Goal: Task Accomplishment & Management: Complete application form

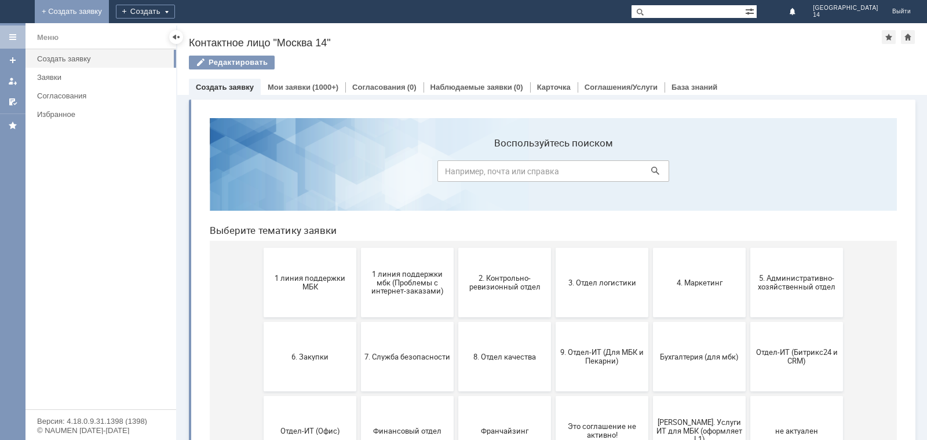
click at [109, 18] on link "+ Создать заявку" at bounding box center [72, 11] width 74 height 23
click at [184, 14] on div "Создать" at bounding box center [154, 12] width 59 height 14
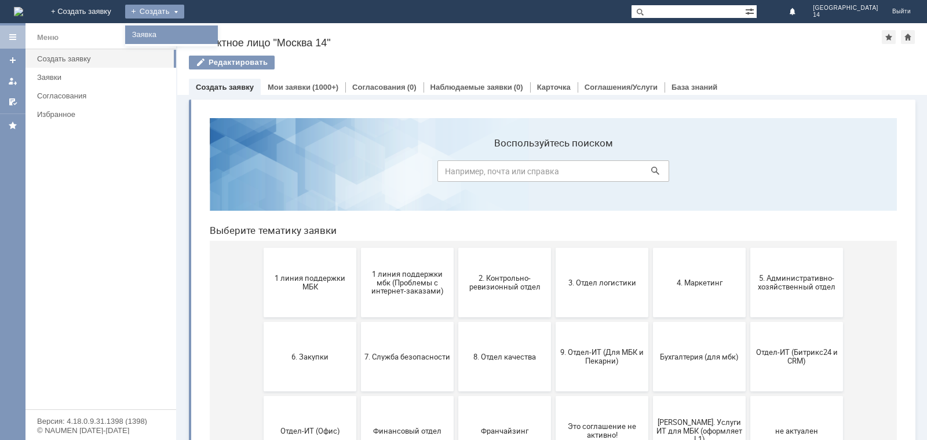
click at [215, 34] on link "Заявка" at bounding box center [171, 35] width 88 height 14
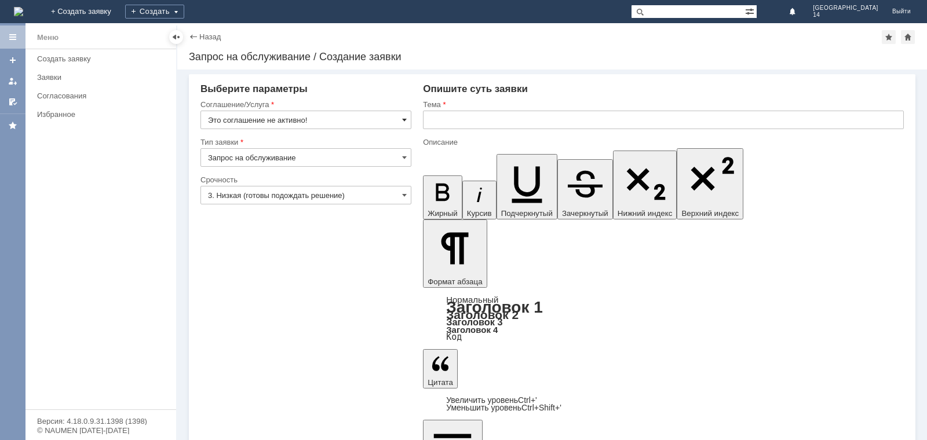
click at [404, 118] on span at bounding box center [404, 119] width 5 height 9
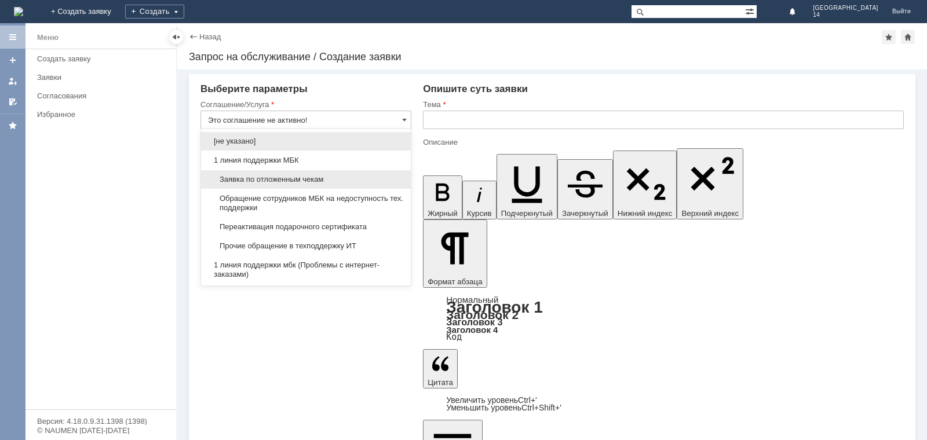
click at [347, 174] on div "Заявка по отложенным чекам" at bounding box center [306, 179] width 210 height 19
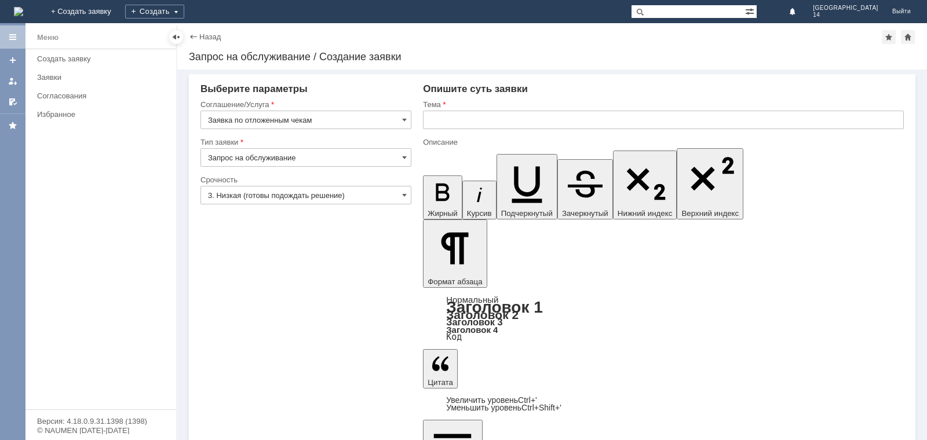
type input "Заявка по отложенным чекам"
click at [355, 155] on input "Запрос на обслуживание" at bounding box center [305, 157] width 211 height 19
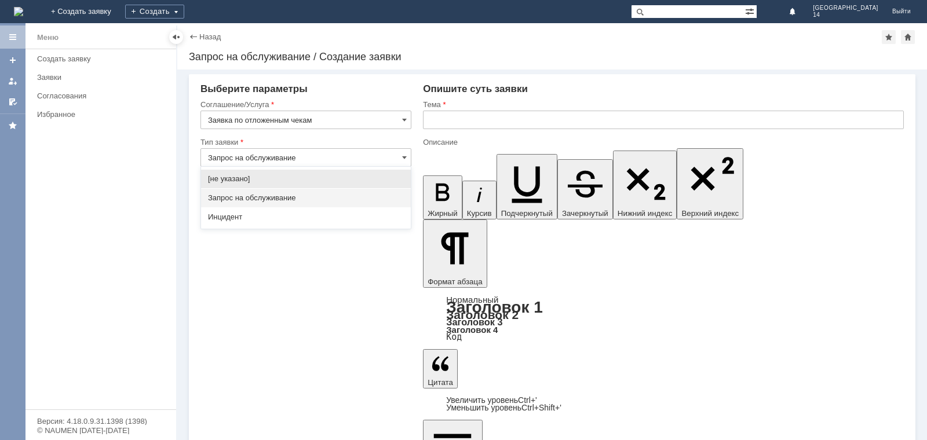
click at [320, 191] on div "Запрос на обслуживание" at bounding box center [306, 198] width 210 height 19
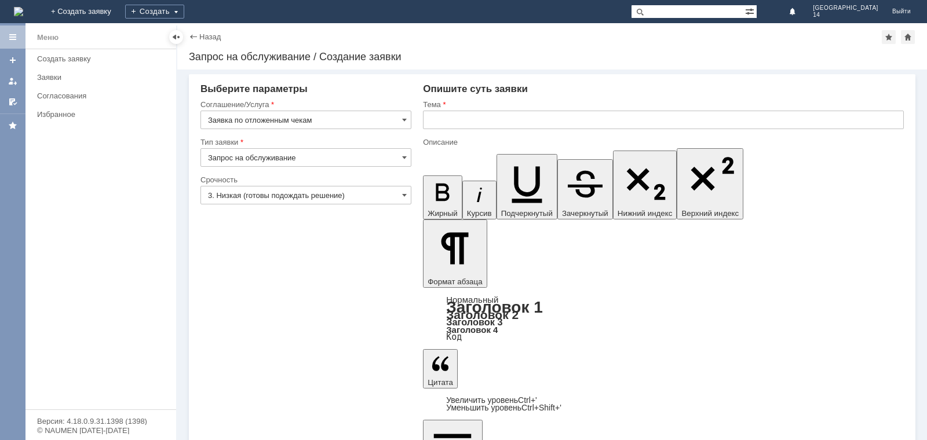
type input "Запрос на обслуживание"
click at [400, 193] on input "3. Низкая (готовы подождать решение)" at bounding box center [305, 195] width 211 height 19
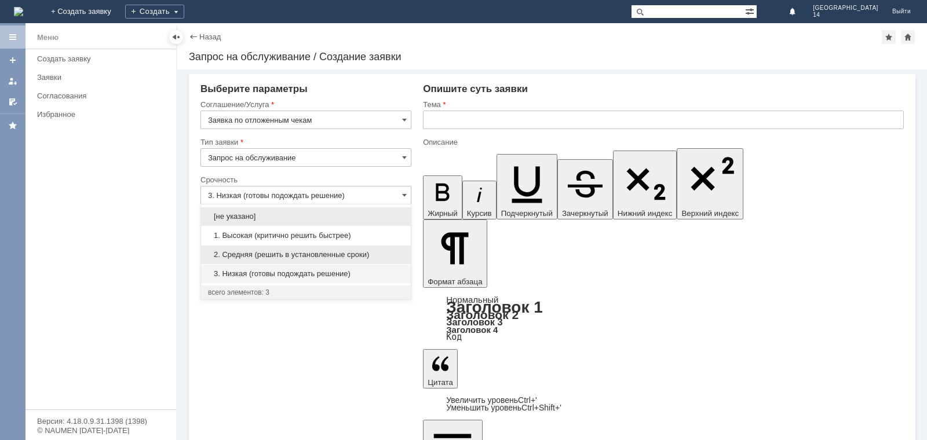
click at [339, 249] on div "2. Средняя (решить в установленные сроки)" at bounding box center [306, 255] width 210 height 19
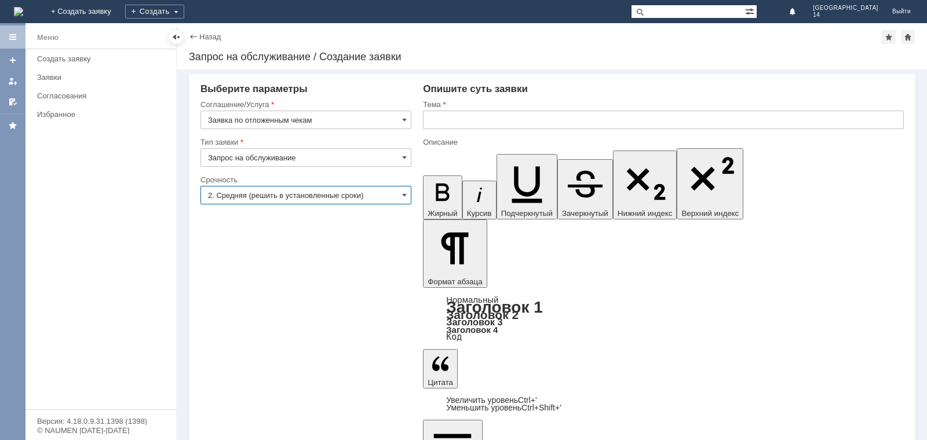
type input "2. Средняя (решить в установленные сроки)"
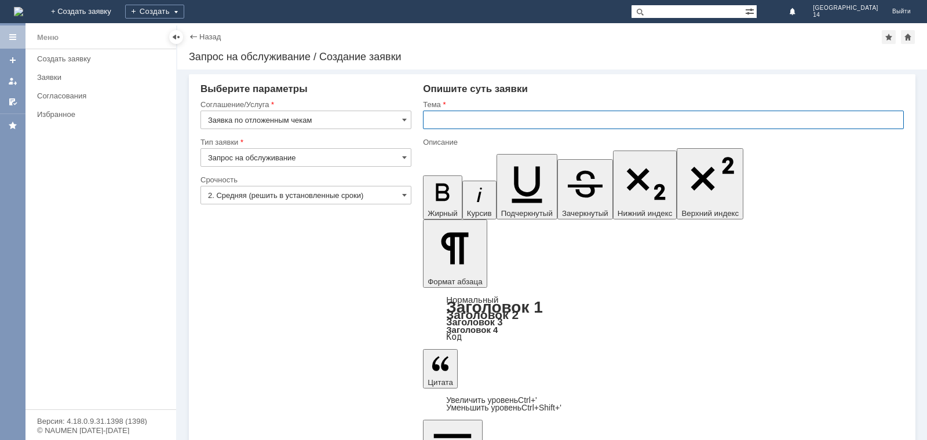
click at [467, 120] on input "text" at bounding box center [663, 120] width 481 height 19
type input "отложенные чеки"
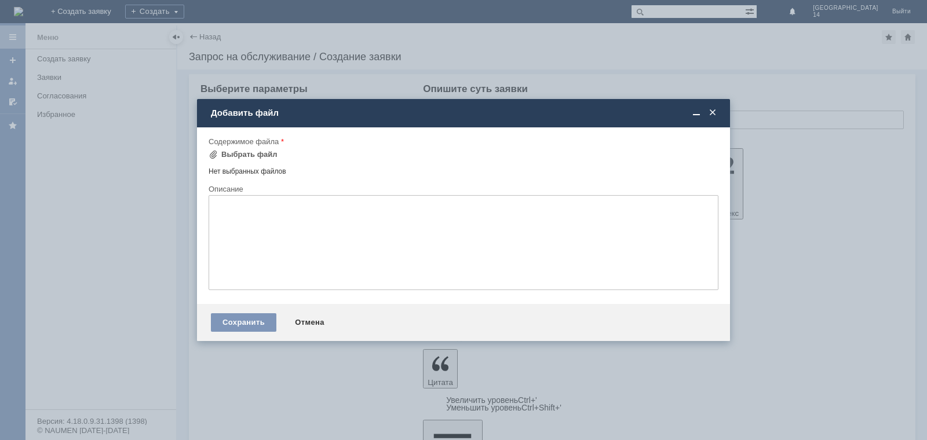
click at [248, 147] on div "Содержимое файла" at bounding box center [463, 142] width 510 height 11
click at [248, 150] on div "Выбрать файл" at bounding box center [249, 154] width 56 height 9
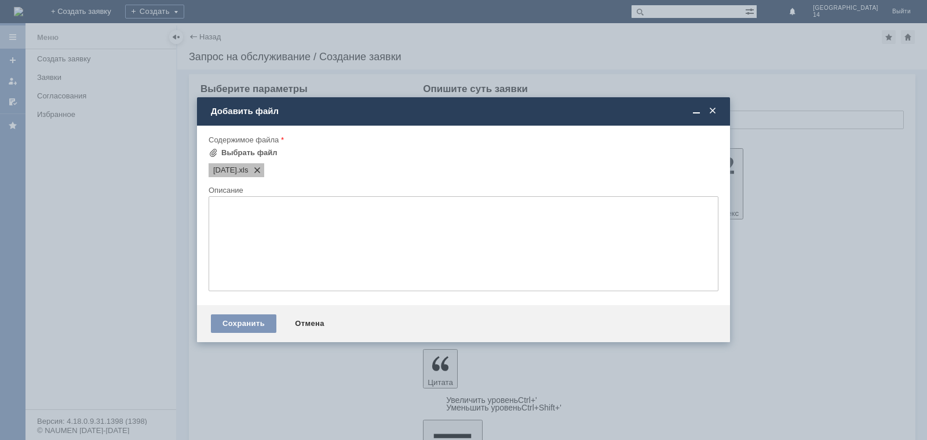
click at [262, 170] on span at bounding box center [255, 170] width 14 height 9
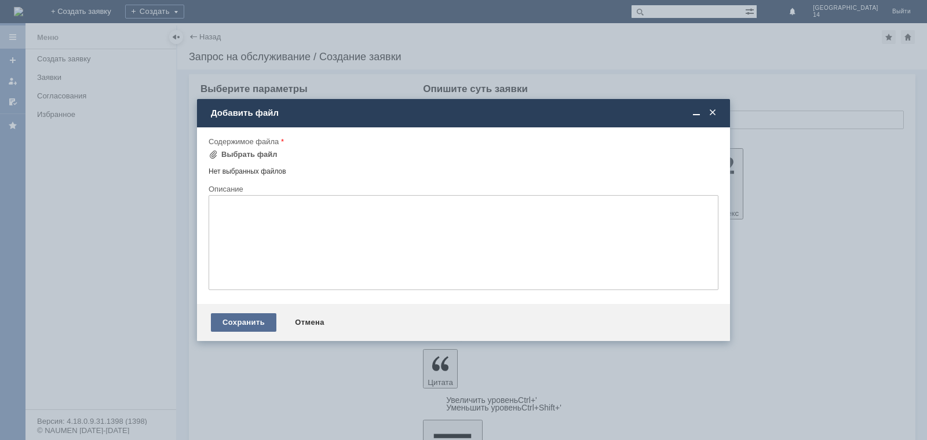
click at [233, 323] on div "Сохранить" at bounding box center [243, 322] width 65 height 19
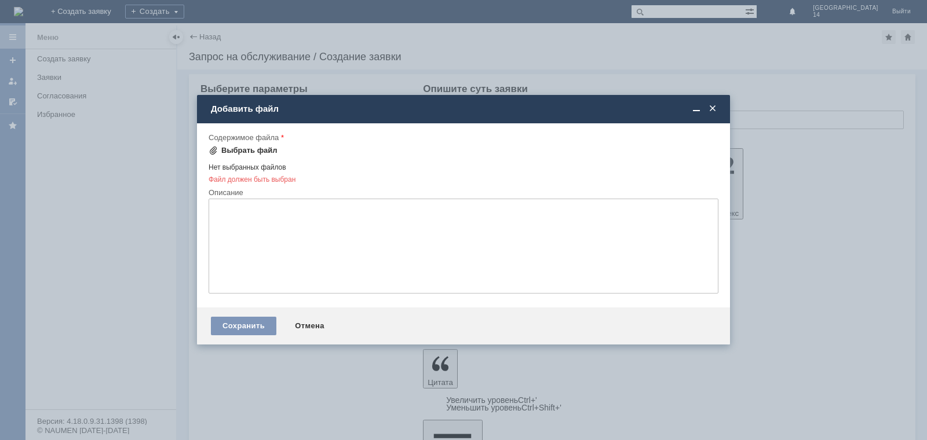
click at [241, 153] on div "Выбрать файл" at bounding box center [249, 150] width 56 height 9
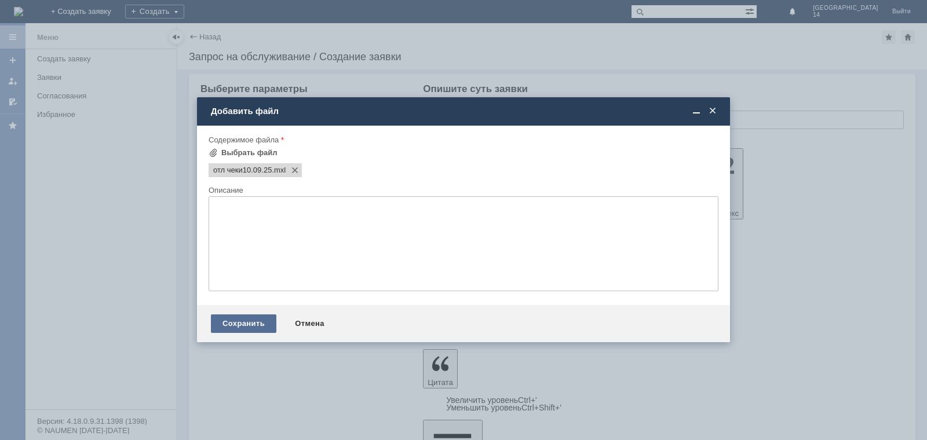
click at [229, 316] on div "Сохранить" at bounding box center [243, 323] width 65 height 19
